Goal: Task Accomplishment & Management: Manage account settings

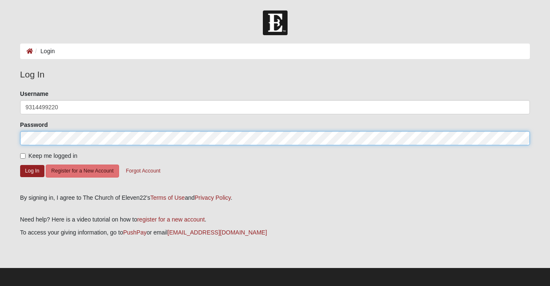
click at [32, 171] on button "Log In" at bounding box center [32, 171] width 24 height 12
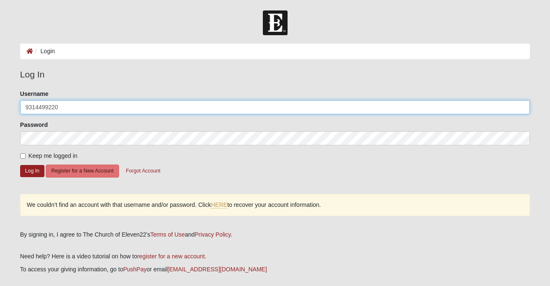
click at [66, 104] on input "9314499220" at bounding box center [275, 107] width 510 height 14
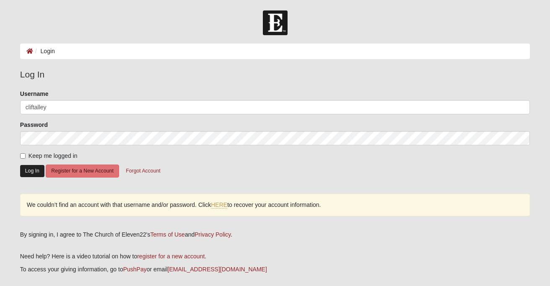
click at [36, 170] on button "Log In" at bounding box center [32, 171] width 24 height 12
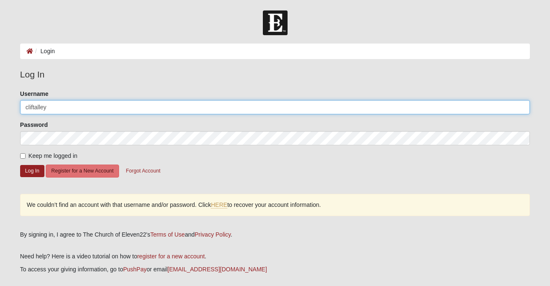
click at [85, 104] on input "cliftalley" at bounding box center [275, 107] width 510 height 14
click at [81, 109] on input "cliftalley" at bounding box center [275, 107] width 510 height 14
type input "ctalley"
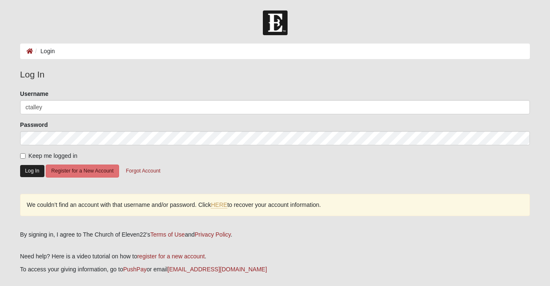
click at [30, 173] on button "Log In" at bounding box center [32, 171] width 24 height 12
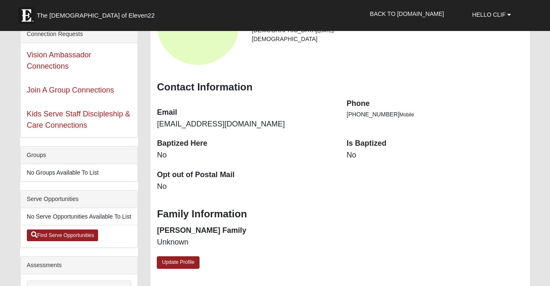
scroll to position [94, 0]
